Goal: Check status: Check status

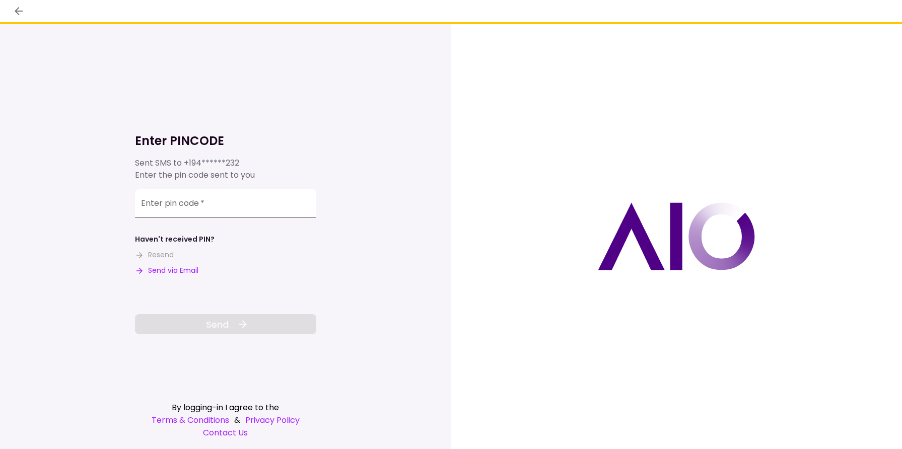
click at [215, 207] on input "Enter pin code   *" at bounding box center [225, 203] width 181 height 28
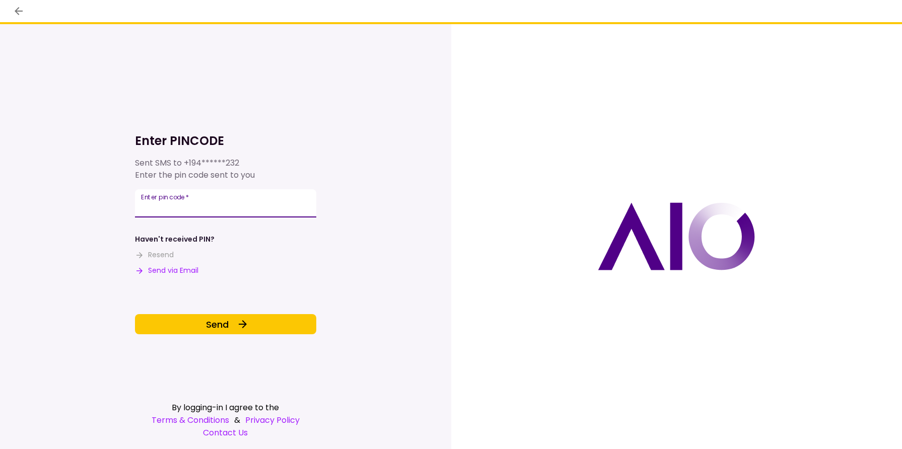
type input "******"
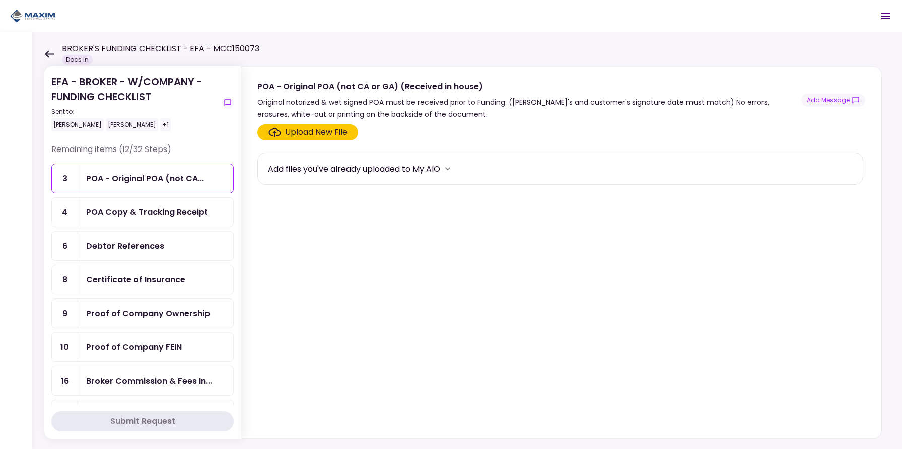
click at [621, 54] on div "EFA - BROKER - W/COMPANY - FUNDING CHECKLIST Sent to: [PERSON_NAME] [PERSON_NAM…" at bounding box center [467, 240] width 870 height 417
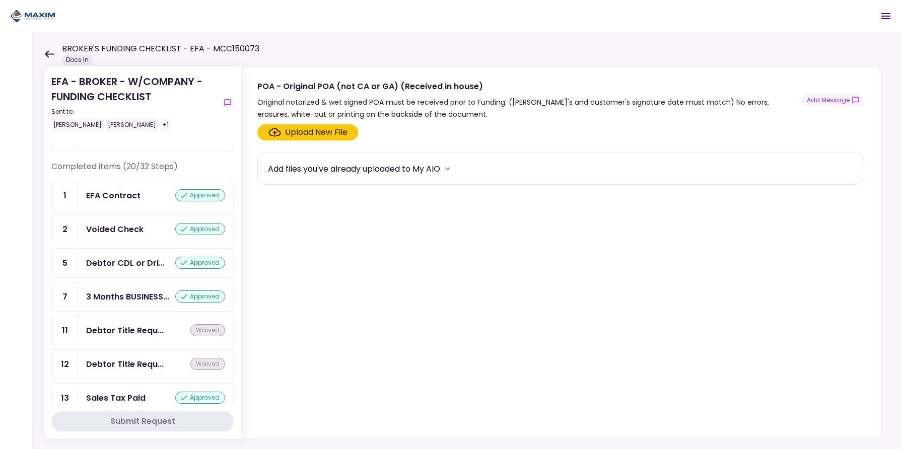
scroll to position [760, 0]
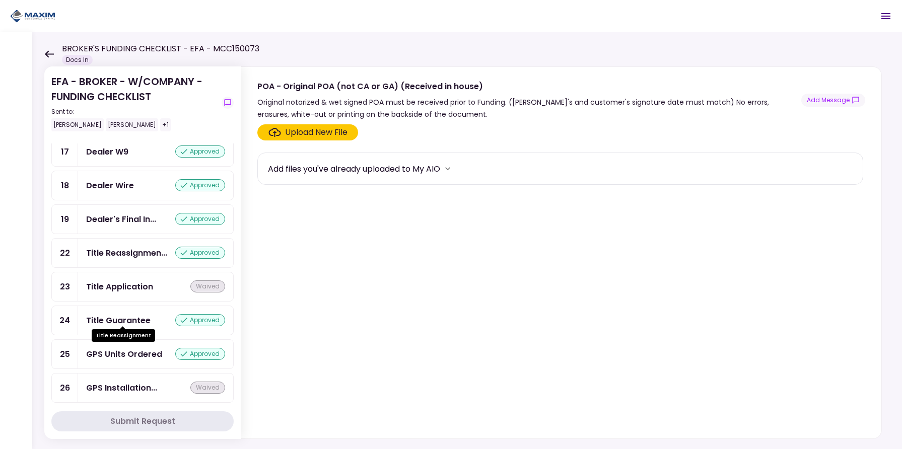
click at [121, 259] on div "Title Reassignmen..." at bounding box center [126, 253] width 81 height 13
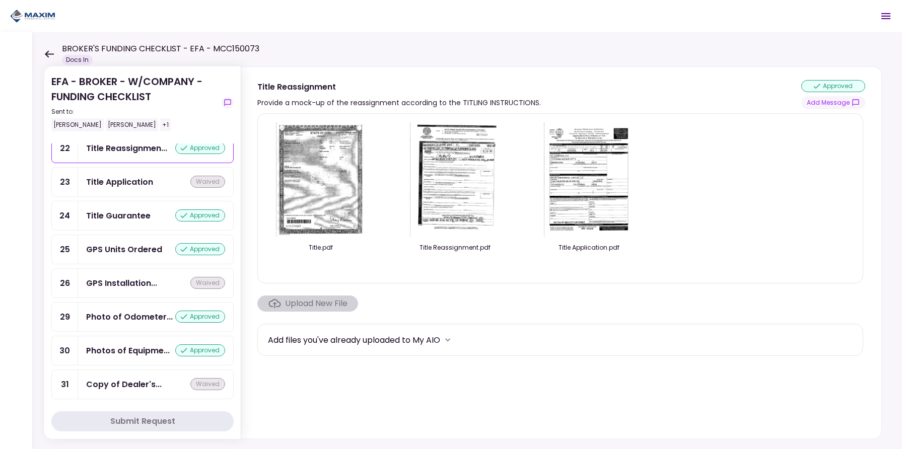
scroll to position [899, 0]
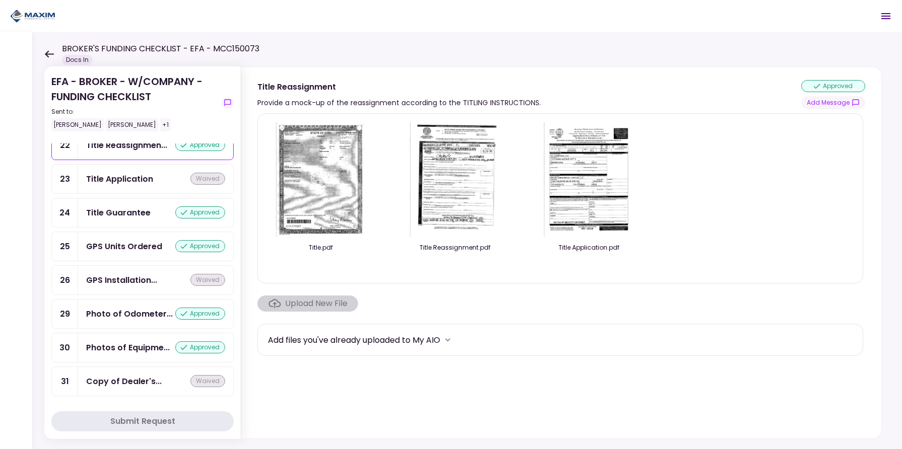
click at [124, 253] on div "GPS Units Ordered" at bounding box center [124, 246] width 76 height 13
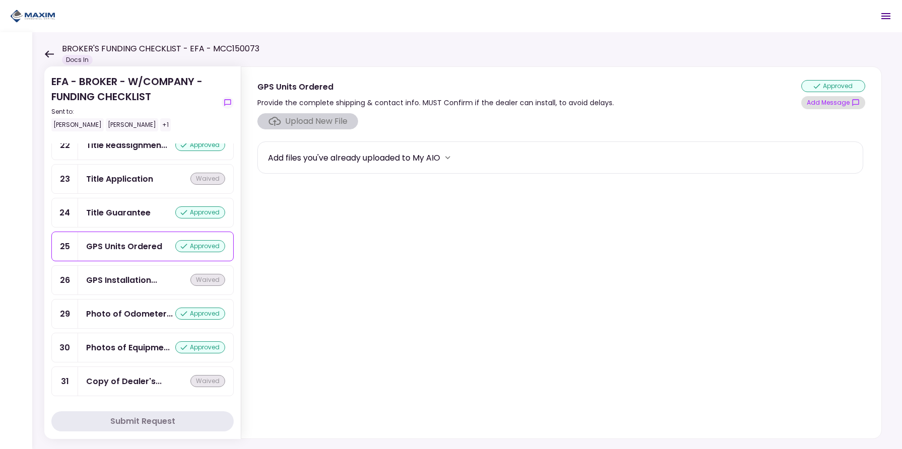
click at [820, 102] on button "Add Message" at bounding box center [833, 102] width 64 height 13
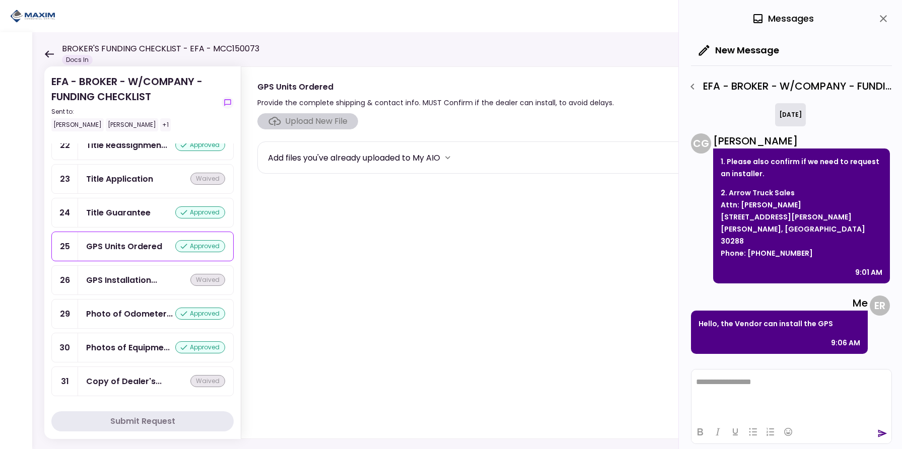
scroll to position [598, 0]
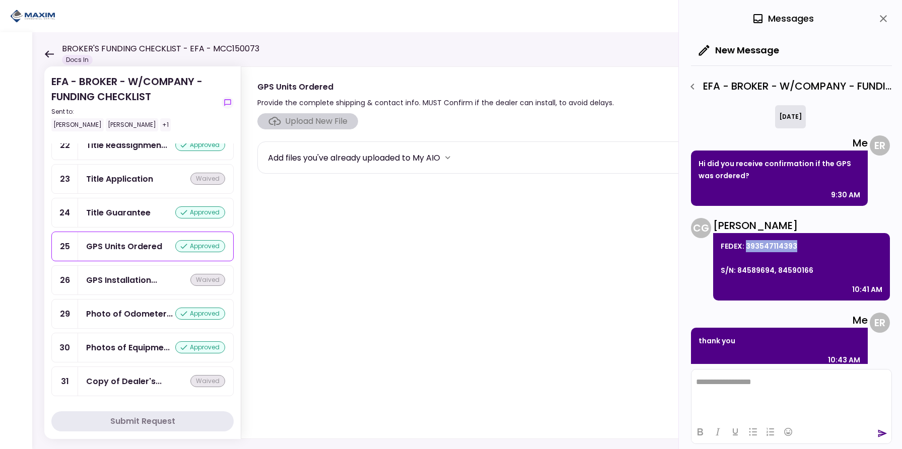
drag, startPoint x: 747, startPoint y: 234, endPoint x: 799, endPoint y: 231, distance: 51.9
click at [799, 240] on p "FEDEX: 393547114393 S/N: 84589694, 84590166" at bounding box center [802, 258] width 162 height 36
copy p "393547114393"
click at [497, 246] on section "Upload New File Add files you've already uploaded to My AIO" at bounding box center [561, 273] width 608 height 321
click at [890, 15] on div "0 Messages" at bounding box center [791, 18] width 201 height 37
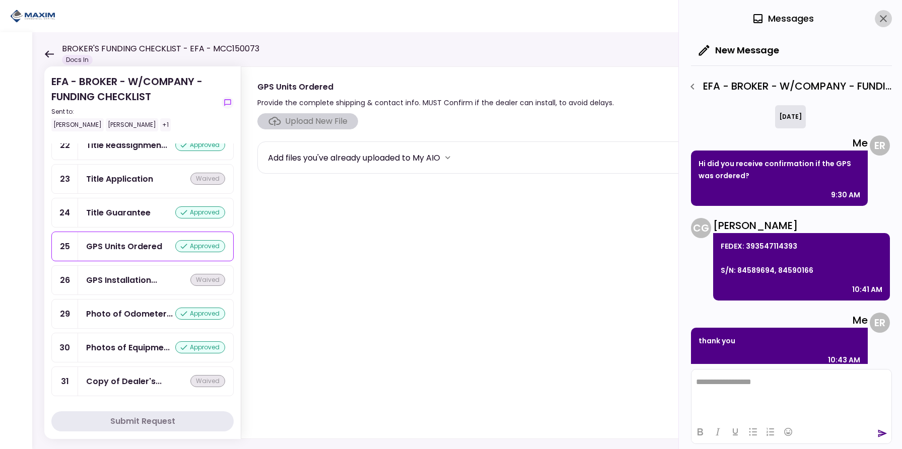
click at [883, 17] on icon "close" at bounding box center [883, 19] width 12 height 12
